Goal: Find specific page/section: Find specific page/section

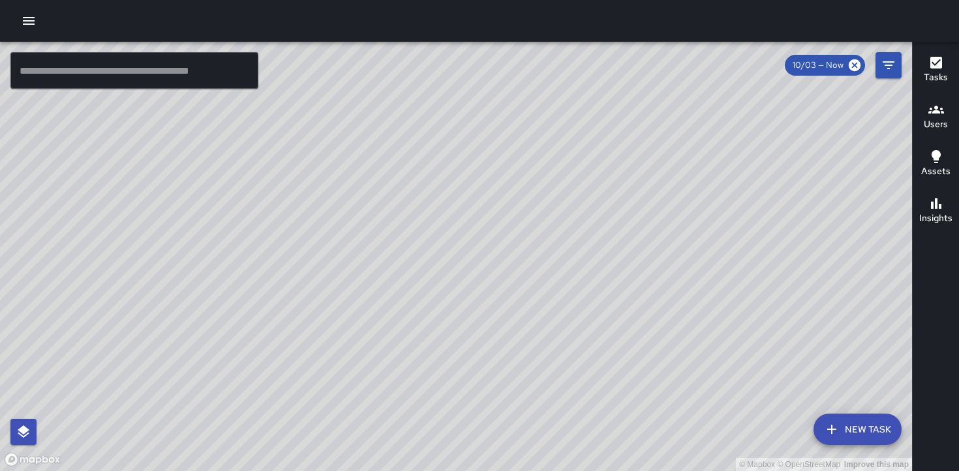
click at [935, 122] on h6 "Users" at bounding box center [936, 124] width 24 height 14
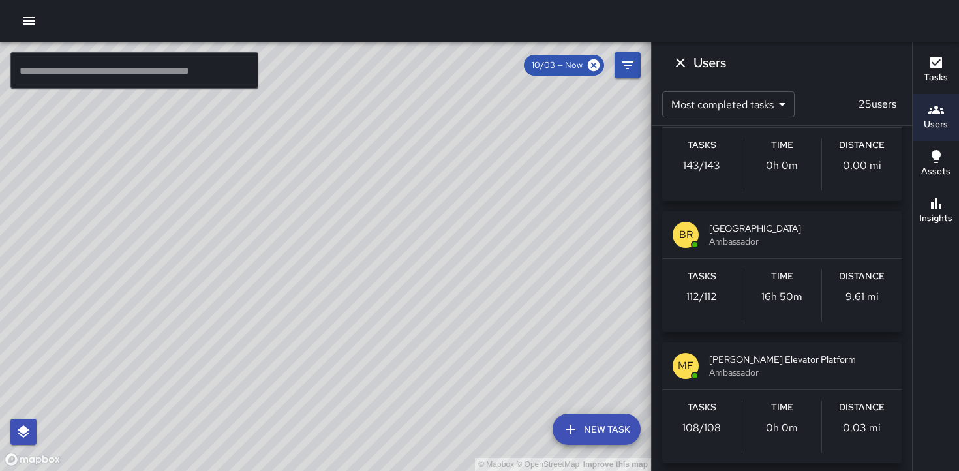
scroll to position [1111, 0]
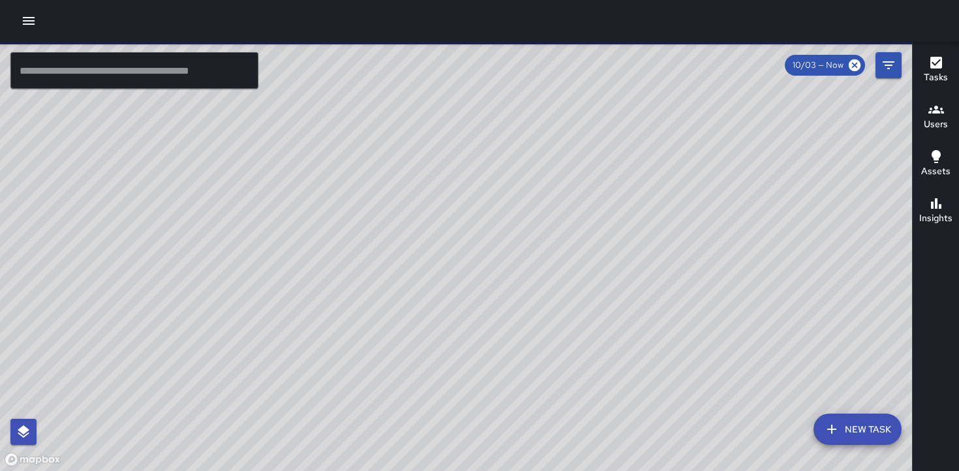
click at [937, 122] on h6 "Users" at bounding box center [936, 124] width 24 height 14
